Goal: Check status: Check status

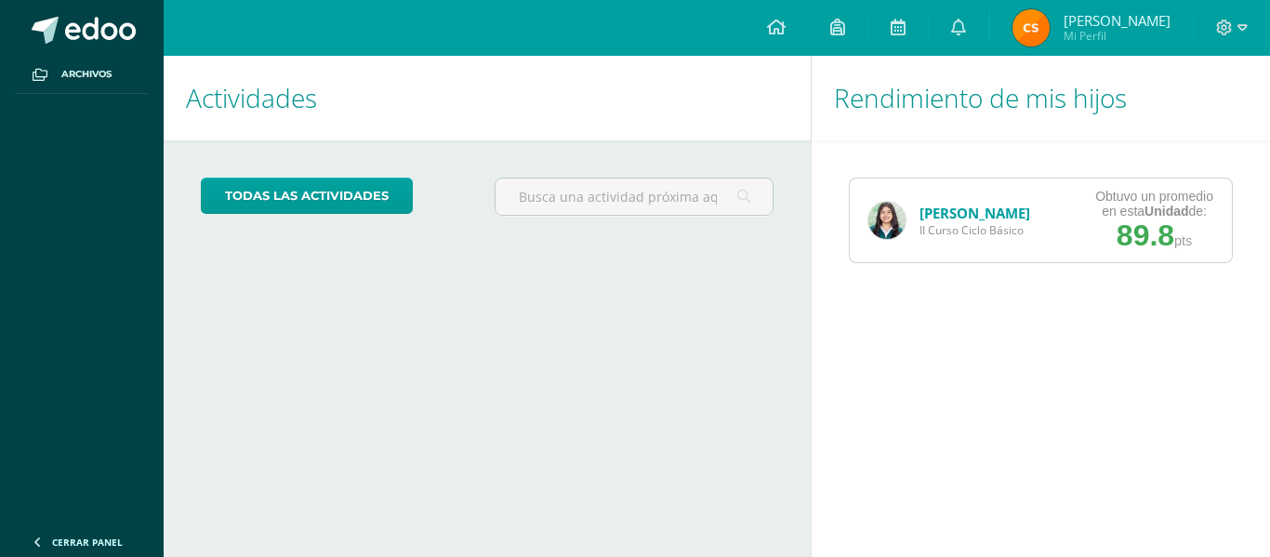
click at [970, 207] on link "[PERSON_NAME]" at bounding box center [975, 213] width 111 height 19
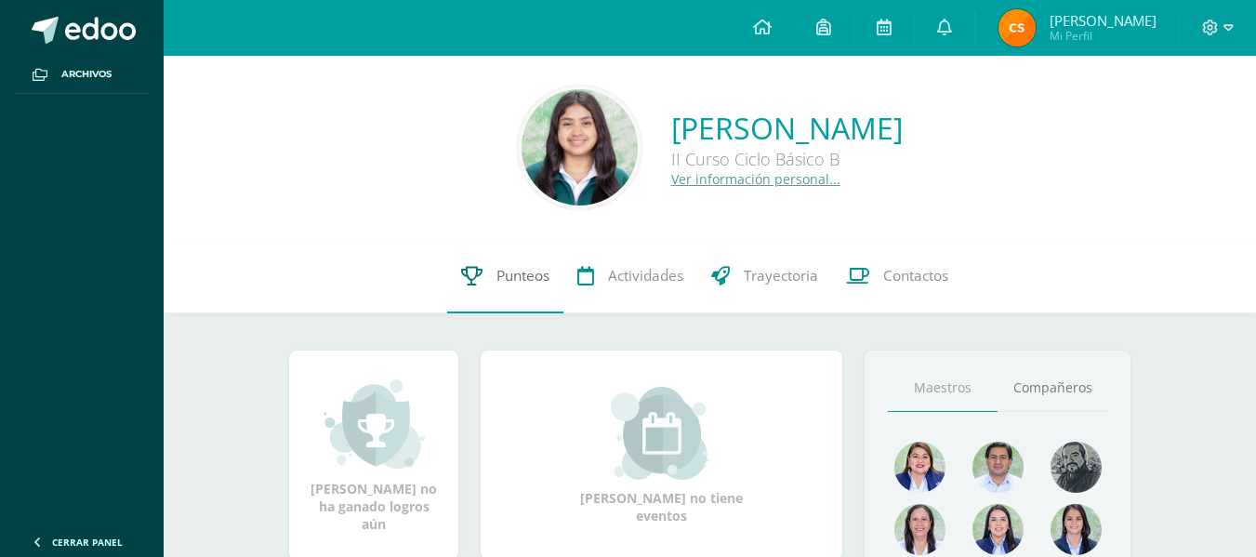
click at [525, 278] on span "Punteos" at bounding box center [523, 276] width 53 height 20
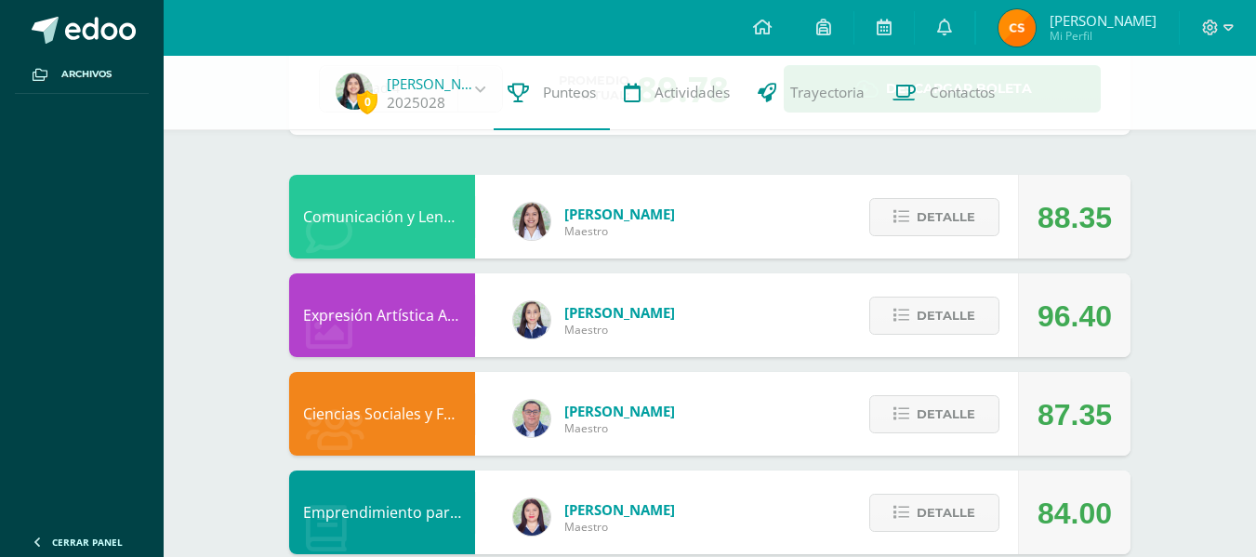
scroll to position [119, 0]
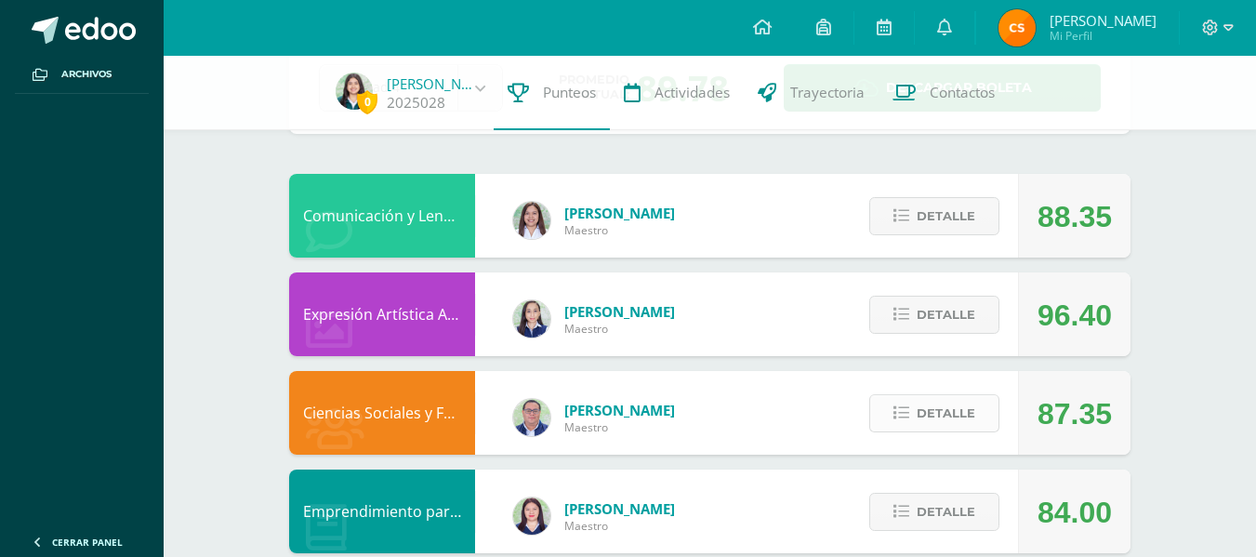
click at [963, 418] on span "Detalle" at bounding box center [946, 413] width 59 height 34
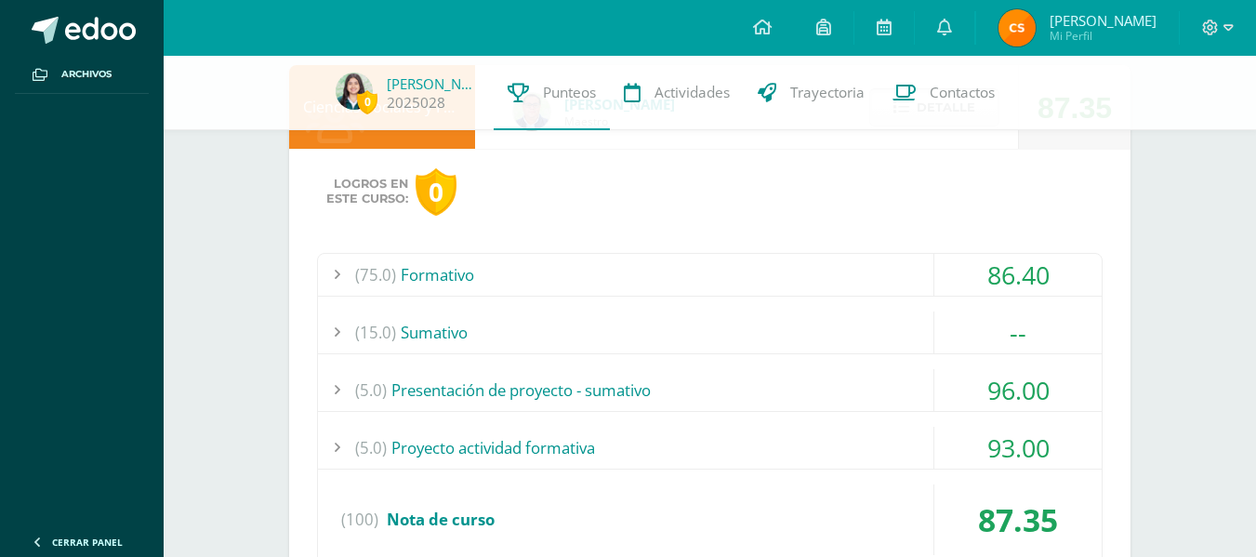
scroll to position [426, 0]
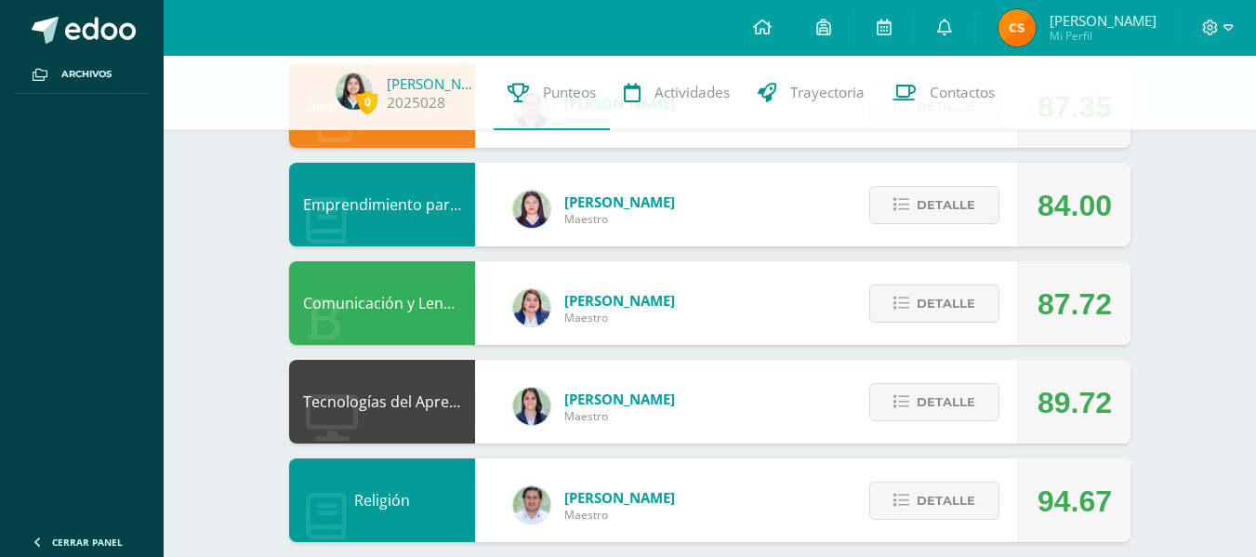
scroll to position [426, 0]
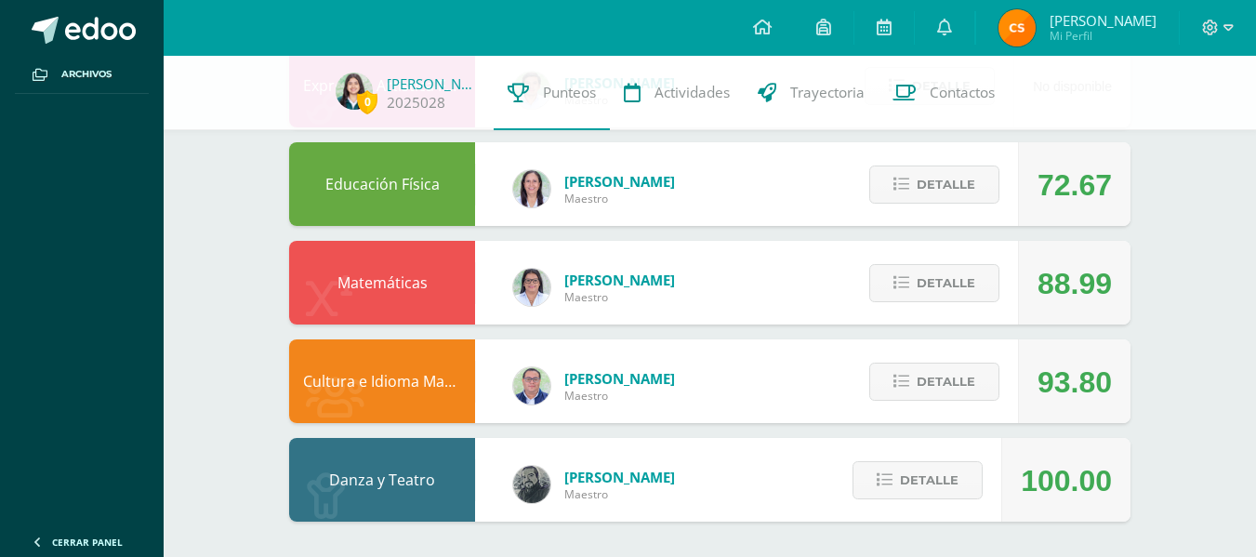
scroll to position [1237, 0]
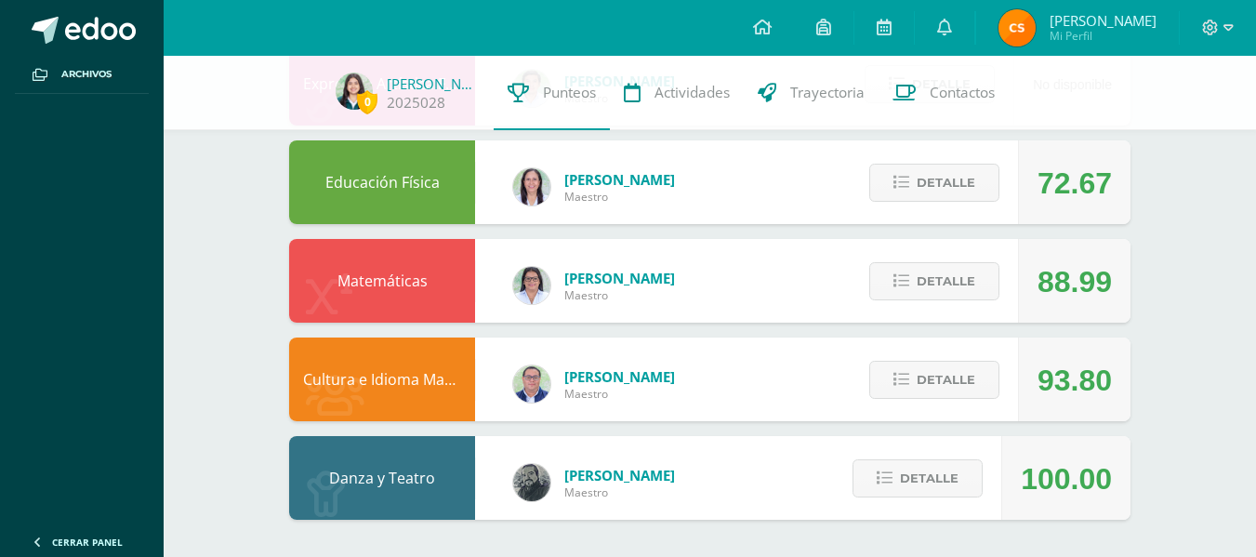
click at [947, 420] on div "Detalle" at bounding box center [929, 380] width 177 height 84
click at [924, 359] on div "Detalle" at bounding box center [929, 380] width 177 height 84
click at [923, 366] on span "Detalle" at bounding box center [946, 380] width 59 height 34
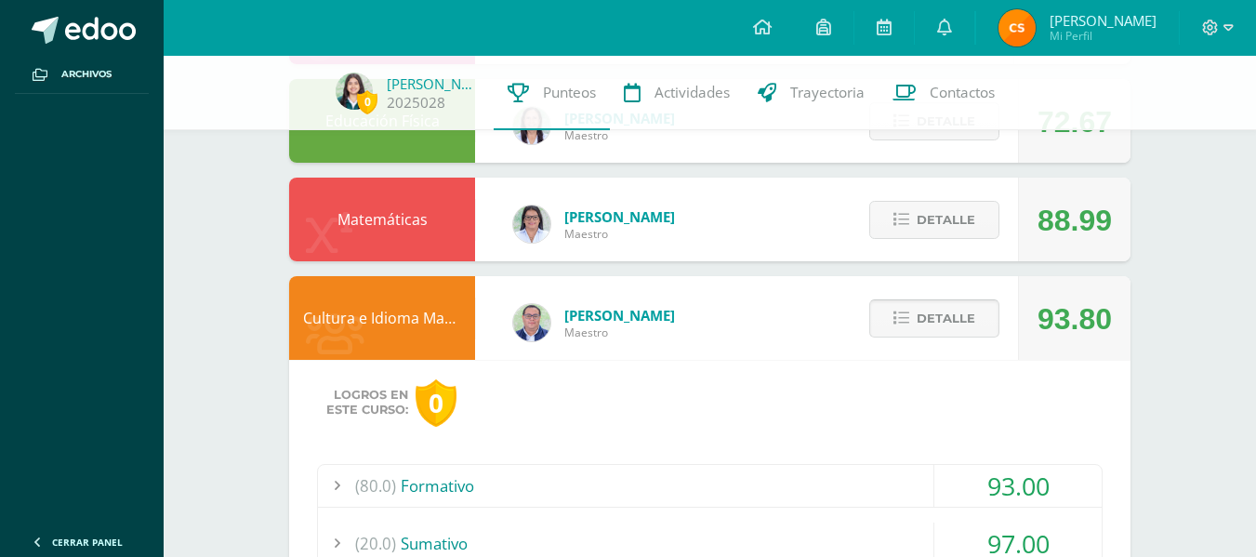
scroll to position [1427, 0]
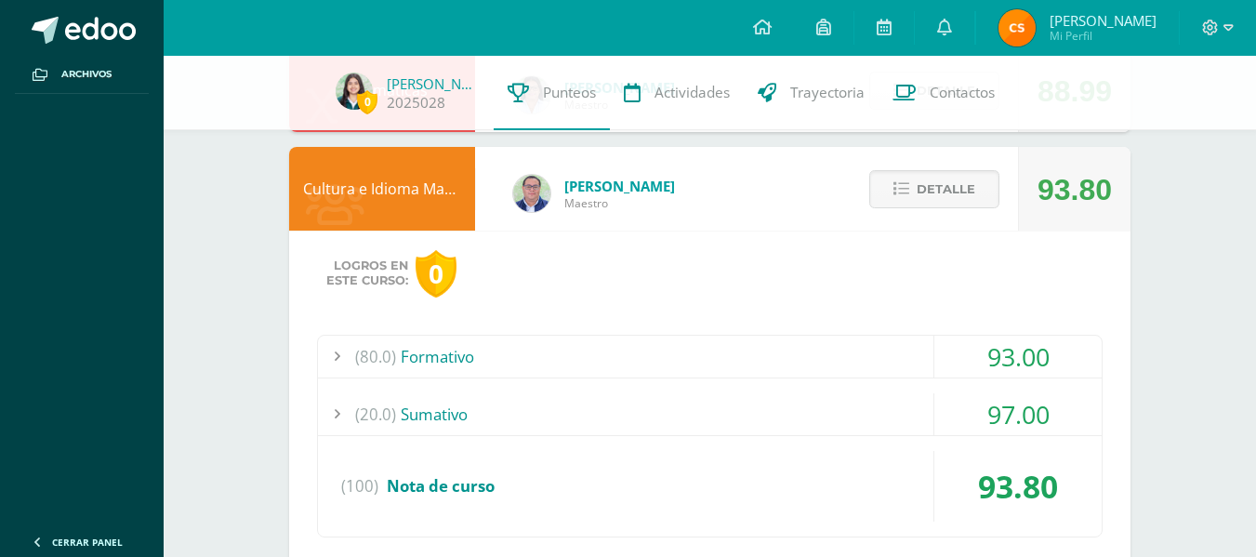
click at [826, 336] on div "(80.0) Formativo" at bounding box center [710, 357] width 784 height 42
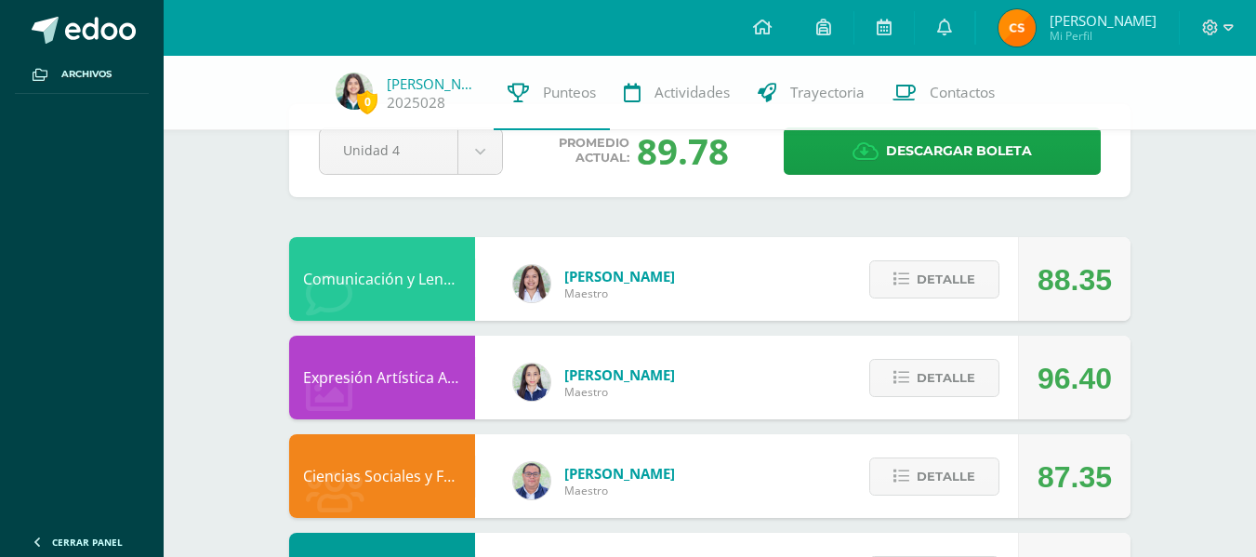
scroll to position [0, 0]
